Goal: Task Accomplishment & Management: Manage account settings

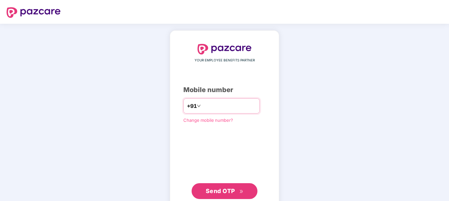
click at [206, 104] on input "number" at bounding box center [229, 105] width 54 height 11
type input "**********"
click at [228, 192] on span "Send OTP" at bounding box center [220, 190] width 29 height 7
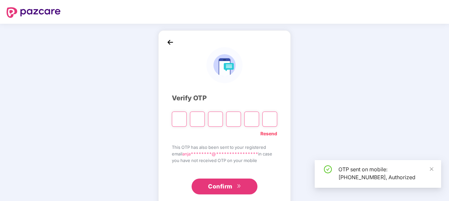
scroll to position [14, 0]
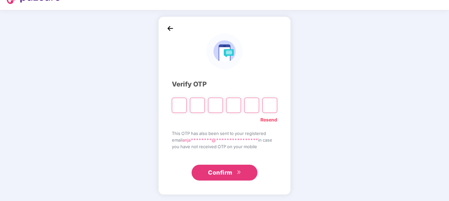
type input "*"
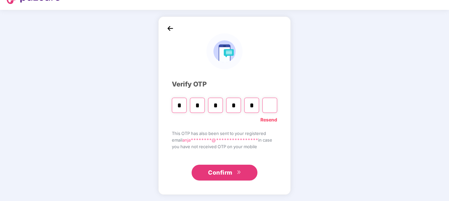
type input "*"
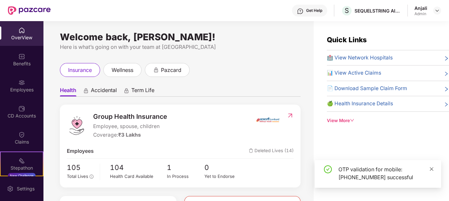
click at [433, 167] on icon "close" at bounding box center [432, 169] width 4 height 4
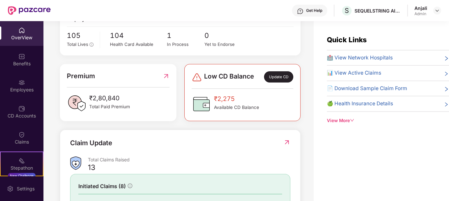
scroll to position [202, 0]
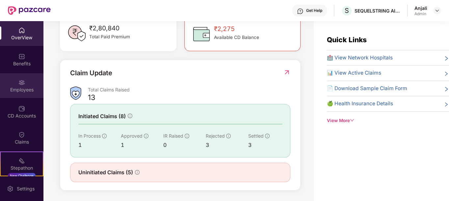
click at [19, 76] on div "Employees" at bounding box center [21, 85] width 43 height 25
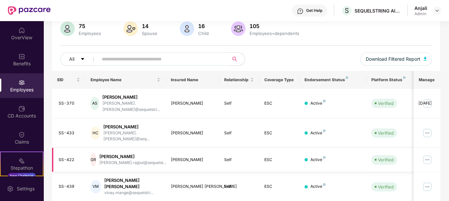
scroll to position [88, 0]
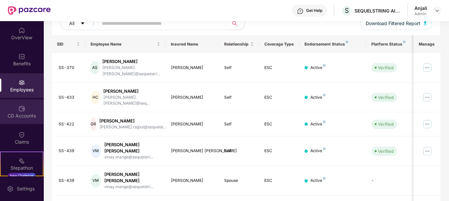
click at [23, 111] on img at bounding box center [21, 108] width 7 height 7
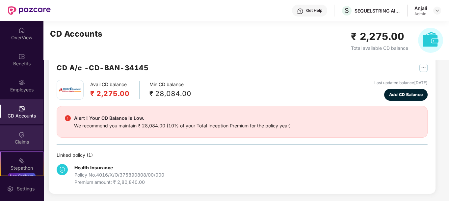
scroll to position [44, 0]
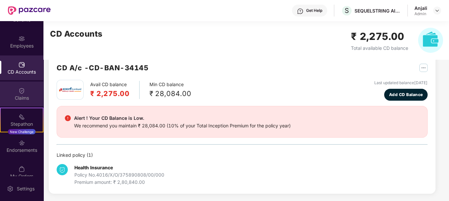
click at [22, 98] on div "Claims" at bounding box center [21, 97] width 43 height 7
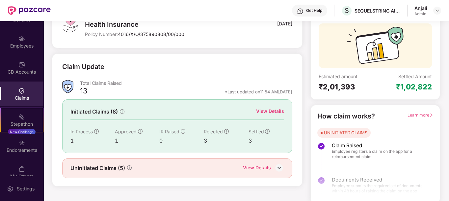
scroll to position [57, 0]
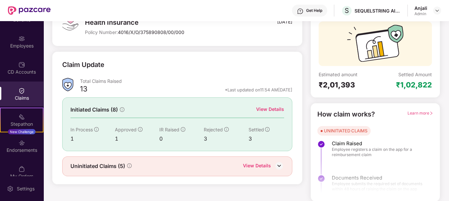
click at [273, 106] on div "View Details" at bounding box center [270, 108] width 28 height 7
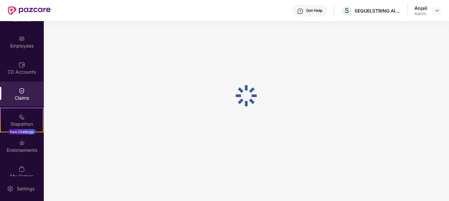
scroll to position [21, 0]
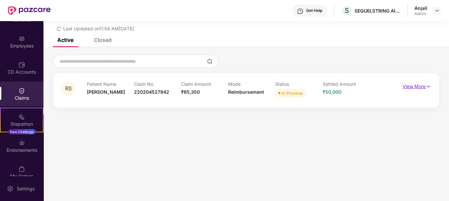
click at [424, 83] on p "View More" at bounding box center [417, 85] width 29 height 9
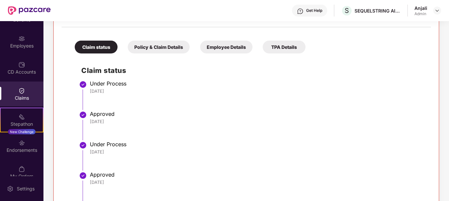
scroll to position [0, 0]
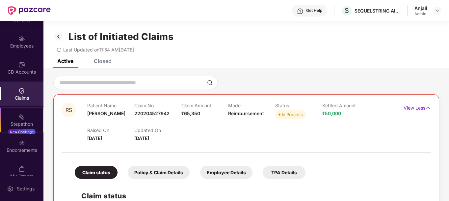
click at [22, 91] on img at bounding box center [21, 90] width 7 height 7
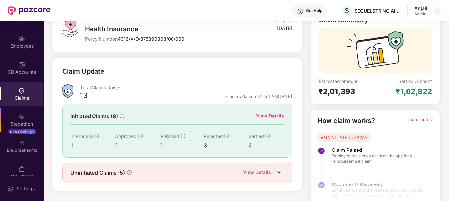
scroll to position [57, 0]
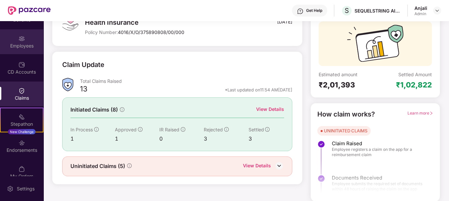
click at [21, 41] on div "Employees" at bounding box center [21, 41] width 43 height 25
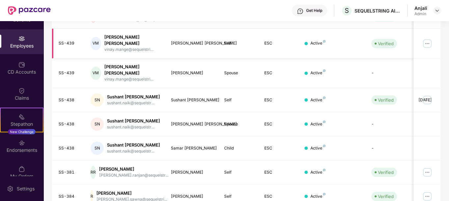
scroll to position [203, 0]
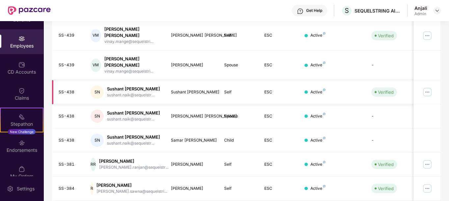
click at [117, 86] on div "Sushant [PERSON_NAME]" at bounding box center [133, 89] width 53 height 6
click at [423, 87] on img at bounding box center [427, 92] width 11 height 11
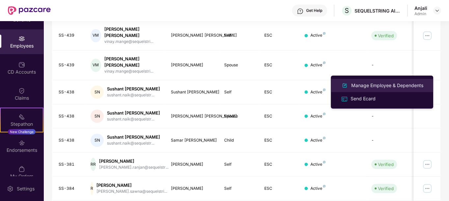
click at [408, 82] on div "Manage Employee & Dependents" at bounding box center [387, 85] width 75 height 7
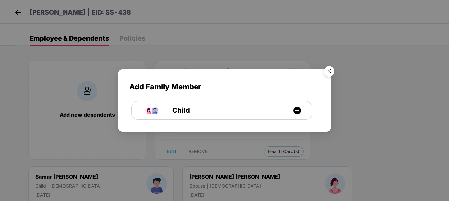
click at [328, 69] on img "Close" at bounding box center [329, 72] width 18 height 18
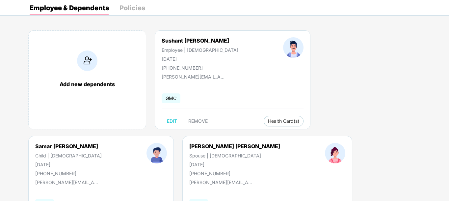
scroll to position [0, 0]
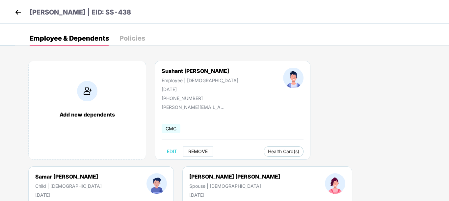
click at [195, 153] on span "REMOVE" at bounding box center [197, 150] width 19 height 5
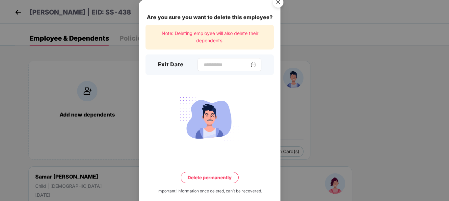
click at [256, 62] on img at bounding box center [253, 64] width 5 height 5
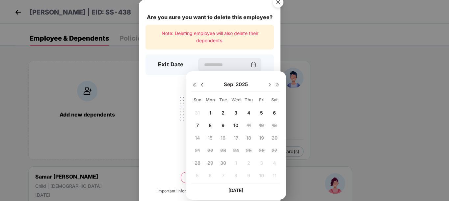
click at [203, 83] on img at bounding box center [202, 84] width 5 height 5
click at [226, 137] on div "12" at bounding box center [223, 137] width 10 height 10
type input "**********"
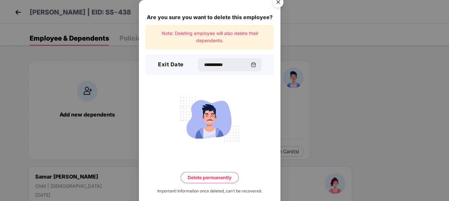
click at [222, 175] on button "Delete permanently" at bounding box center [210, 177] width 58 height 11
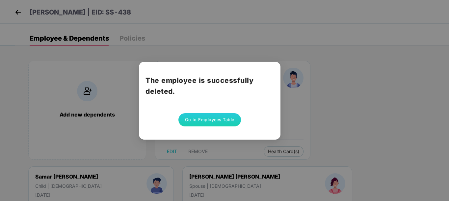
click at [224, 121] on button "Go to Employees Table" at bounding box center [209, 119] width 63 height 13
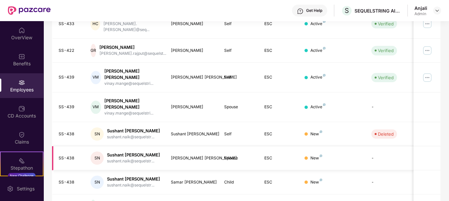
scroll to position [203, 0]
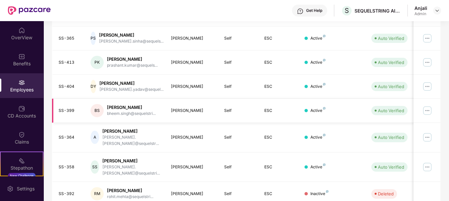
click at [429, 105] on img at bounding box center [427, 110] width 11 height 11
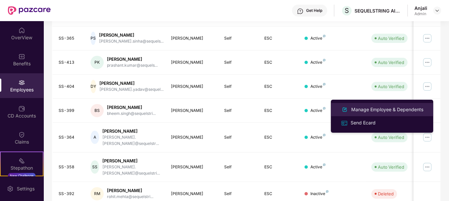
click at [394, 107] on div "Manage Employee & Dependents" at bounding box center [387, 109] width 75 height 7
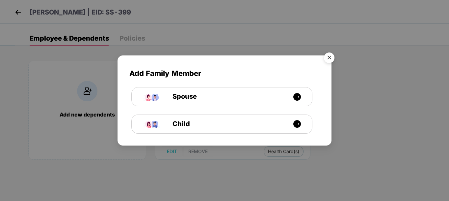
click at [330, 57] on img "Close" at bounding box center [329, 58] width 18 height 18
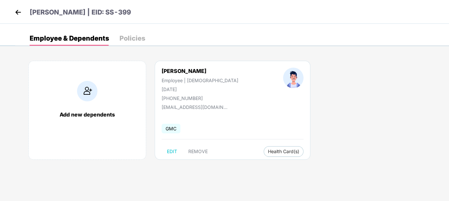
click at [21, 9] on img at bounding box center [18, 12] width 10 height 10
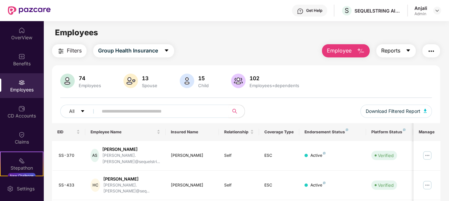
click at [404, 51] on button "Reports" at bounding box center [396, 50] width 40 height 13
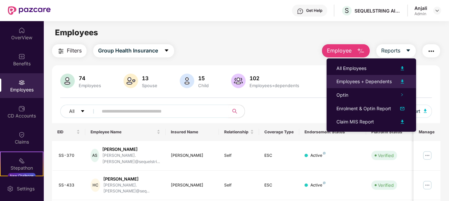
click at [380, 83] on div "Employees + Dependents" at bounding box center [364, 81] width 55 height 7
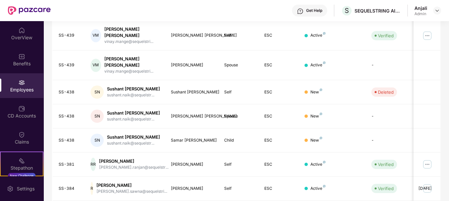
scroll to position [0, 0]
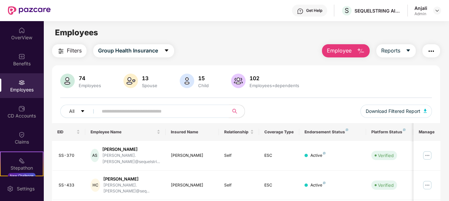
click at [124, 113] on input "text" at bounding box center [161, 111] width 118 height 10
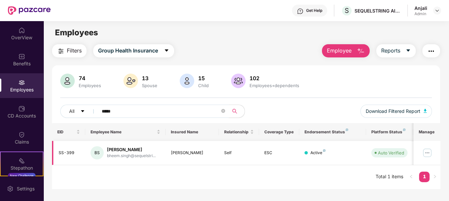
type input "*****"
click at [431, 151] on img at bounding box center [427, 152] width 11 height 11
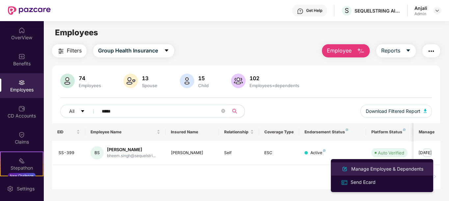
click at [407, 169] on div "Manage Employee & Dependents" at bounding box center [387, 168] width 75 height 7
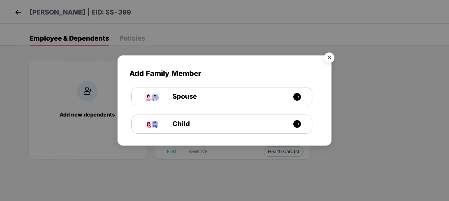
click at [329, 57] on img "Close" at bounding box center [329, 58] width 18 height 18
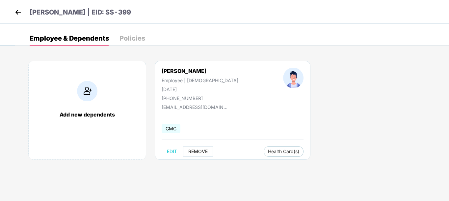
click at [200, 151] on span "REMOVE" at bounding box center [197, 150] width 19 height 5
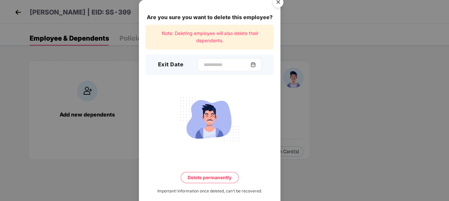
click at [255, 64] on img at bounding box center [253, 64] width 5 height 5
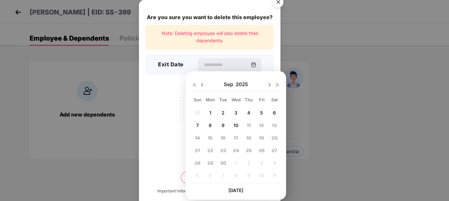
click at [204, 82] on img at bounding box center [202, 84] width 5 height 5
click at [200, 86] on img at bounding box center [202, 84] width 5 height 5
click at [267, 83] on div "[DATE]" at bounding box center [236, 84] width 89 height 13
click at [269, 84] on img at bounding box center [269, 84] width 5 height 5
click at [223, 138] on span "12" at bounding box center [223, 138] width 5 height 6
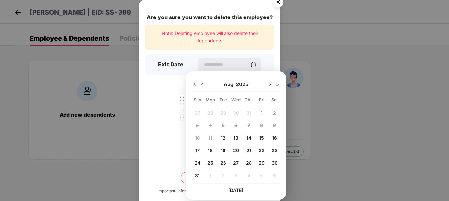
type input "**********"
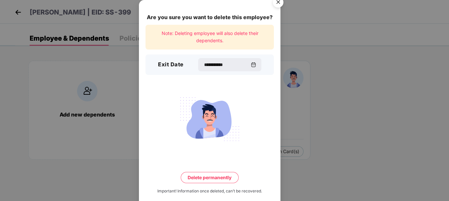
click at [222, 176] on button "Delete permanently" at bounding box center [210, 177] width 58 height 11
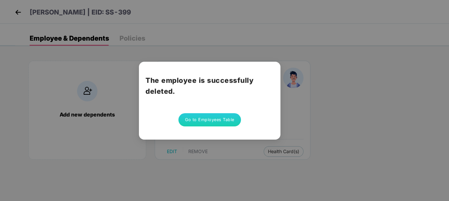
click at [227, 121] on button "Go to Employees Table" at bounding box center [209, 119] width 63 height 13
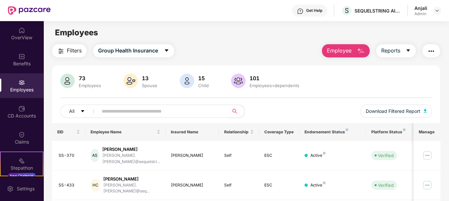
click at [146, 109] on input "text" at bounding box center [161, 111] width 118 height 10
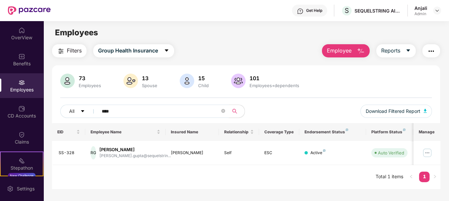
drag, startPoint x: 153, startPoint y: 110, endPoint x: 67, endPoint y: 102, distance: 86.6
click at [67, 102] on div "73 Employees 13 Spouse 15 Child [DEMOGRAPHIC_DATA] Employees+dependents All ***…" at bounding box center [246, 97] width 389 height 49
type input "*******"
click at [431, 149] on img at bounding box center [427, 152] width 11 height 11
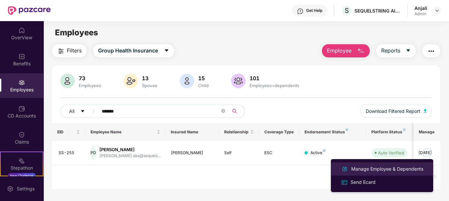
click at [395, 166] on div "Manage Employee & Dependents" at bounding box center [387, 168] width 75 height 7
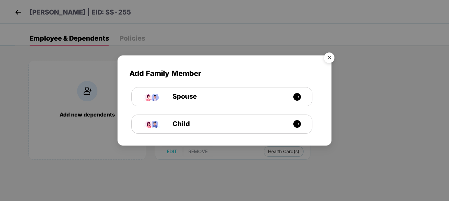
click at [329, 57] on img "Close" at bounding box center [329, 58] width 18 height 18
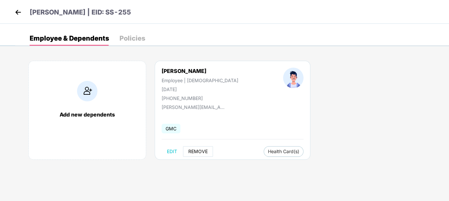
click at [196, 150] on span "REMOVE" at bounding box center [197, 150] width 19 height 5
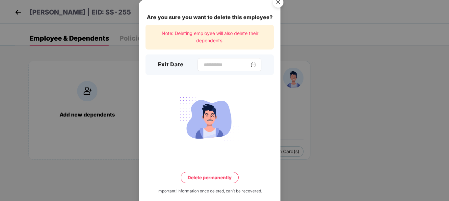
click at [260, 65] on div at bounding box center [230, 64] width 64 height 13
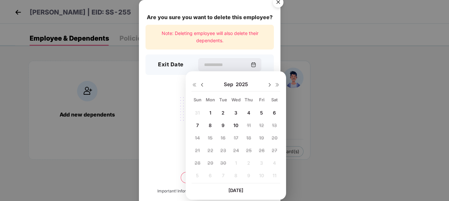
click at [205, 84] on div "[DATE]" at bounding box center [236, 84] width 89 height 13
click at [202, 82] on img at bounding box center [202, 84] width 5 height 5
click at [225, 135] on span "12" at bounding box center [223, 138] width 5 height 6
type input "**********"
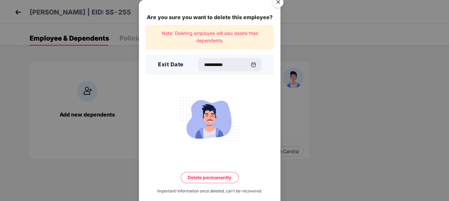
click at [225, 177] on button "Delete permanently" at bounding box center [210, 177] width 58 height 11
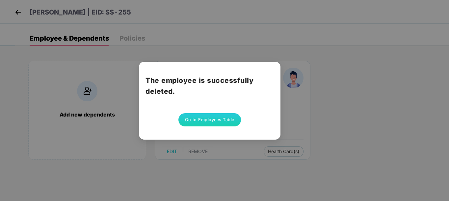
click at [233, 119] on button "Go to Employees Table" at bounding box center [209, 119] width 63 height 13
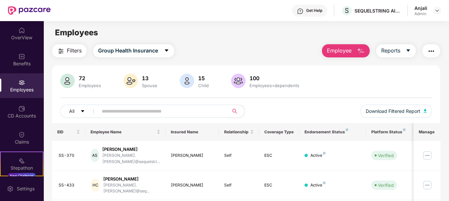
click at [124, 108] on input "text" at bounding box center [161, 111] width 118 height 10
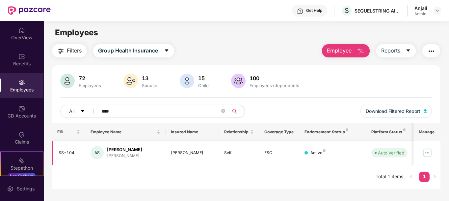
type input "****"
click at [424, 152] on img at bounding box center [427, 152] width 11 height 11
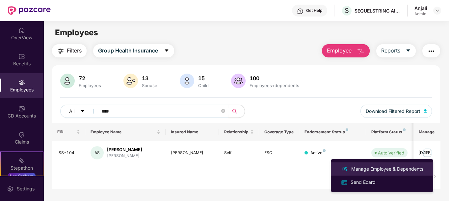
click at [390, 171] on div "Manage Employee & Dependents" at bounding box center [387, 168] width 75 height 7
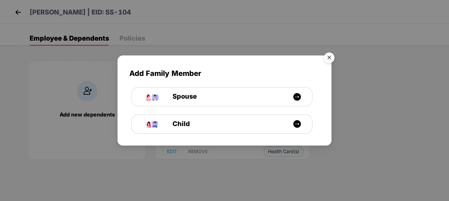
click at [331, 57] on img "Close" at bounding box center [329, 58] width 18 height 18
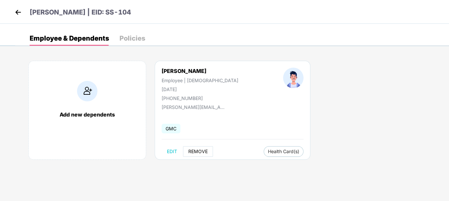
click at [200, 150] on span "REMOVE" at bounding box center [197, 150] width 19 height 5
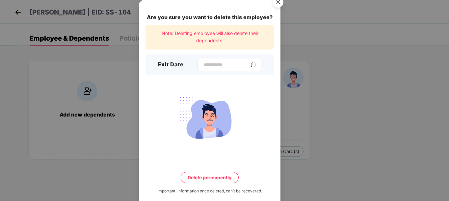
click at [256, 65] on img at bounding box center [253, 64] width 5 height 5
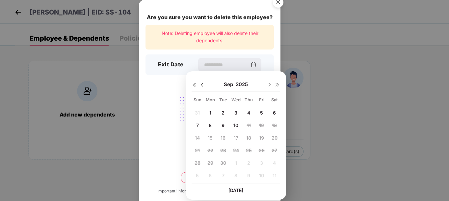
click at [203, 84] on img at bounding box center [202, 84] width 5 height 5
click at [222, 138] on span "12" at bounding box center [223, 138] width 5 height 6
type input "**********"
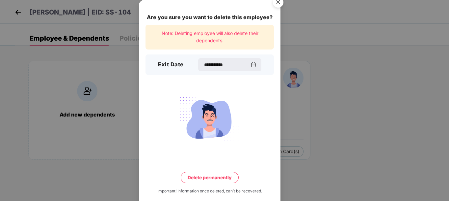
click at [223, 175] on button "Delete permanently" at bounding box center [210, 177] width 58 height 11
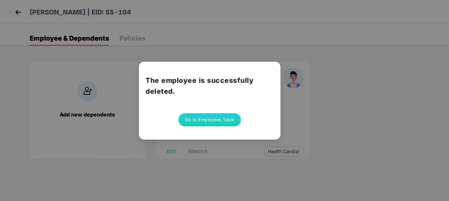
click at [210, 121] on button "Go to Employees Table" at bounding box center [209, 119] width 63 height 13
